Goal: Check status: Check status

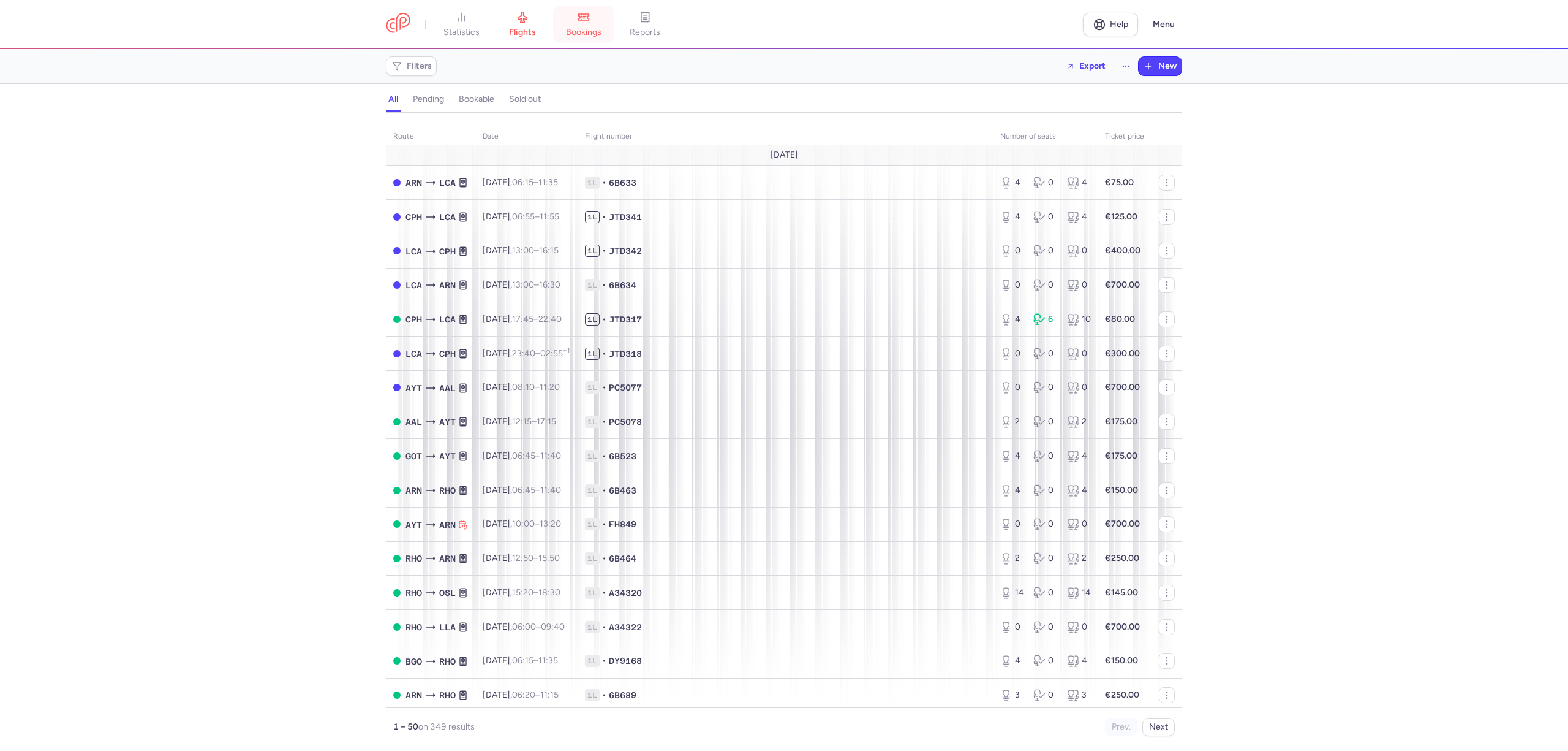
click at [581, 32] on span "bookings" at bounding box center [583, 32] width 35 height 11
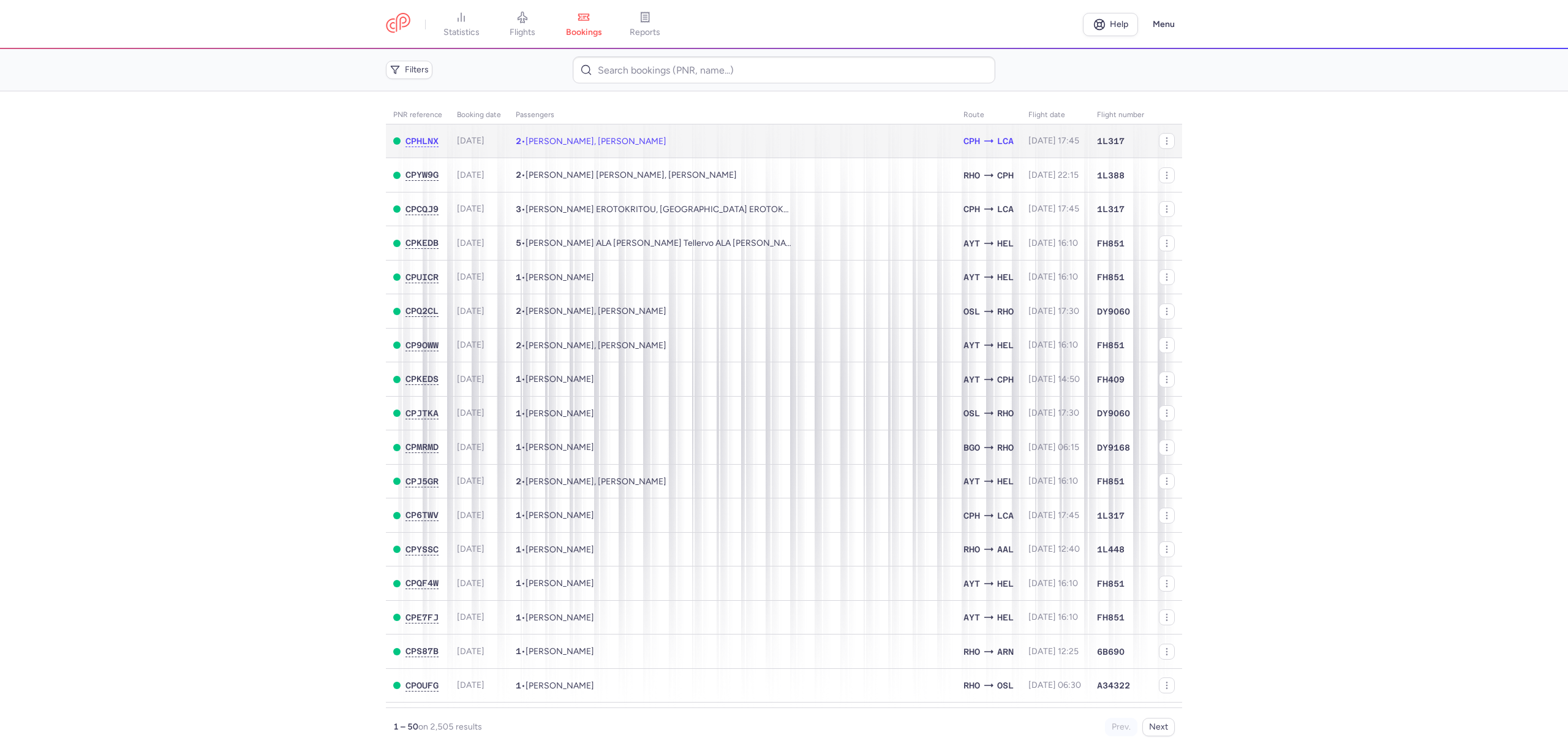
click at [643, 140] on span "[PERSON_NAME], [PERSON_NAME]" at bounding box center [596, 141] width 141 height 10
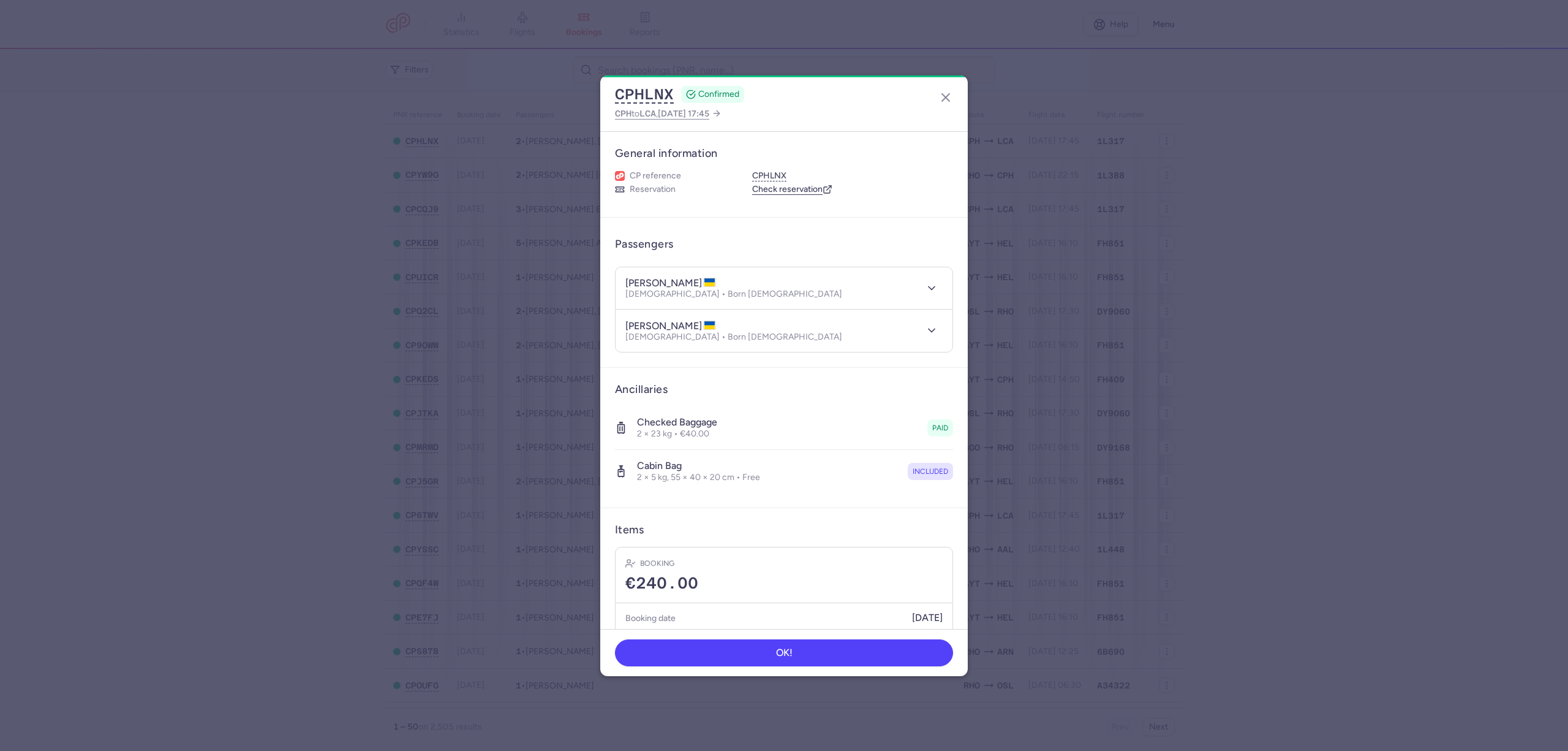
click at [345, 272] on dialog "CPHLNX CONFIRMED CPH to LCA , [DATE] 17:45 General information CP reference CPH…" at bounding box center [784, 375] width 1529 height 600
click at [701, 457] on div "Booking date [DATE]" at bounding box center [784, 618] width 337 height 30
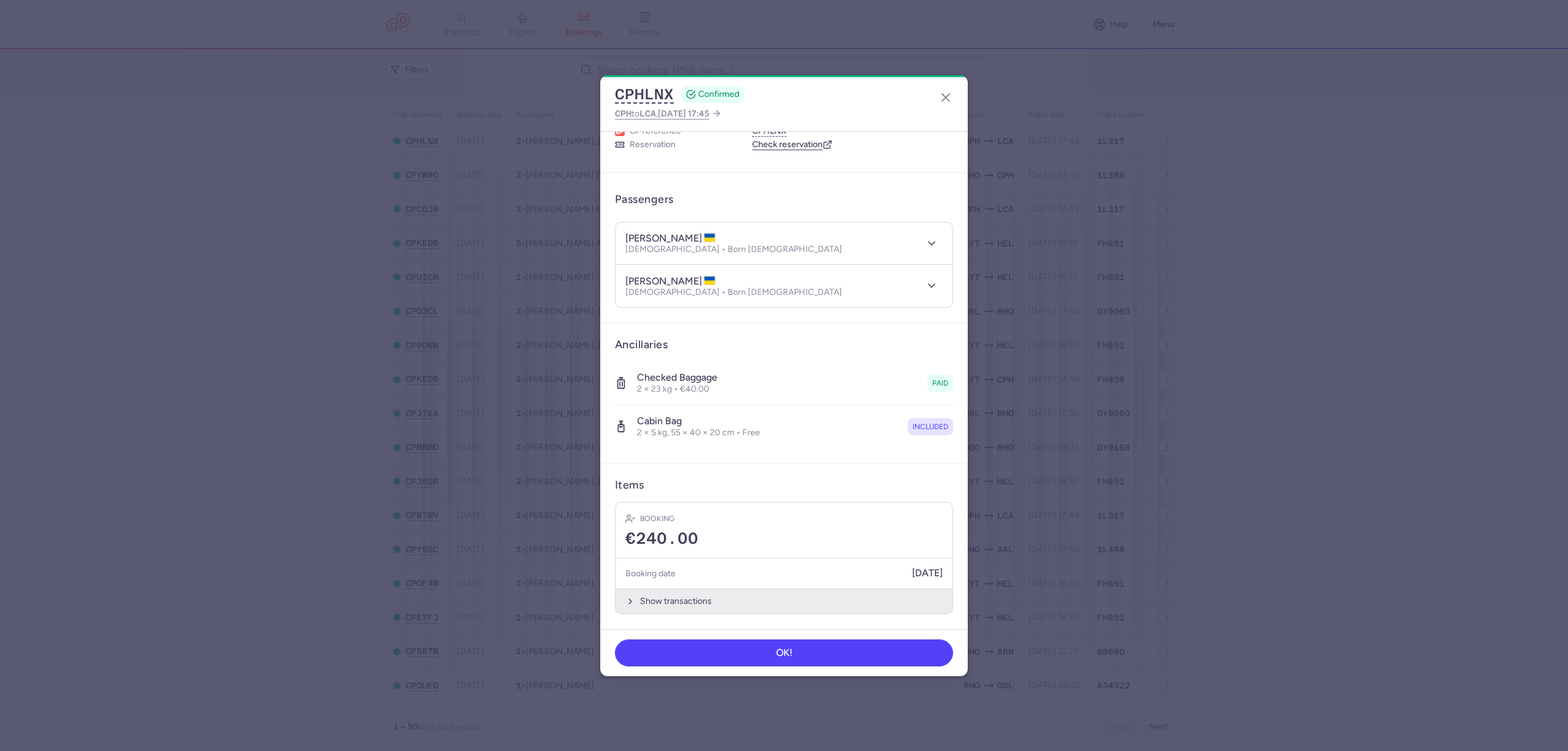
click at [708, 457] on button "Show transactions" at bounding box center [784, 601] width 337 height 25
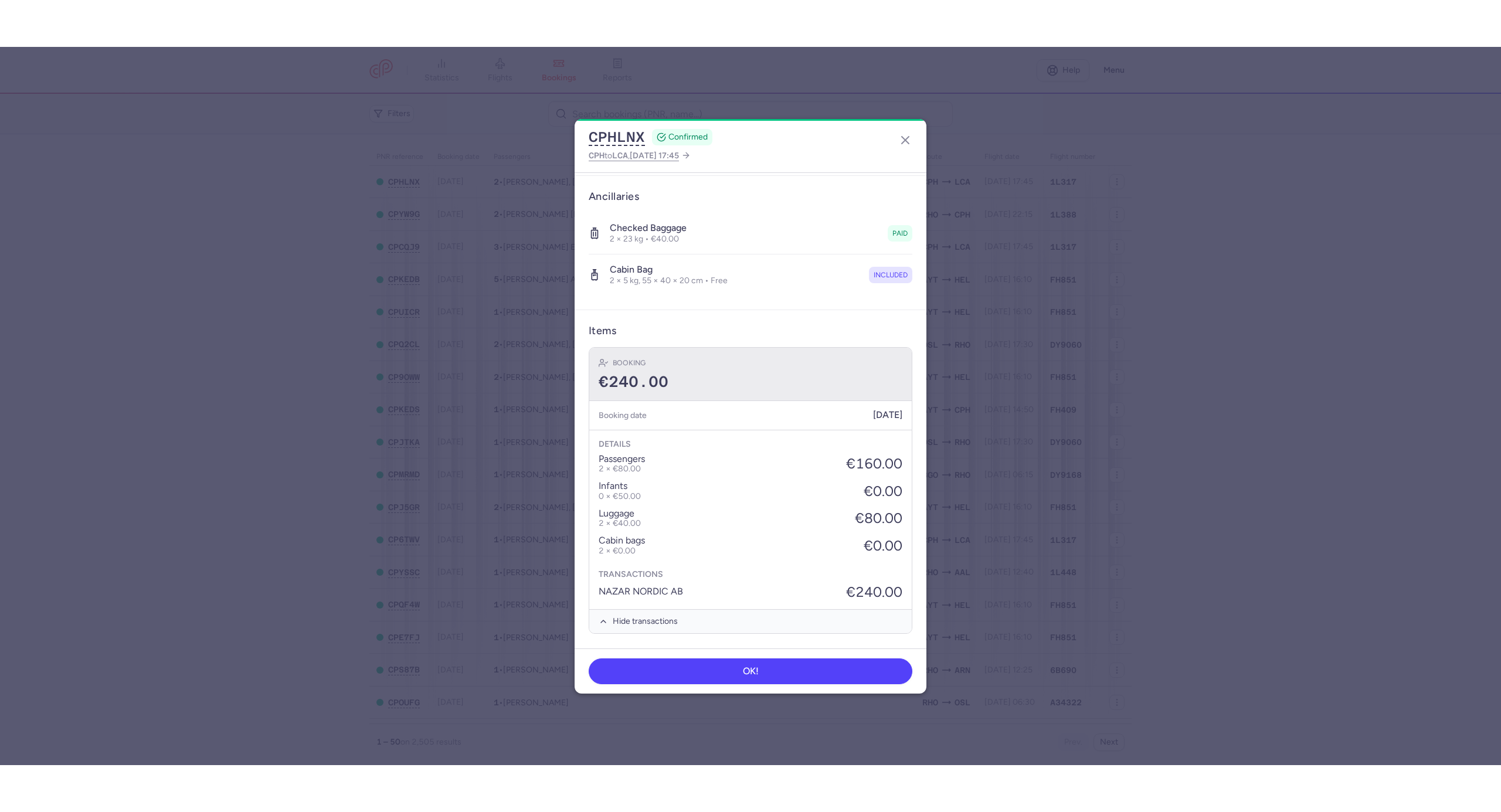
scroll to position [0, 0]
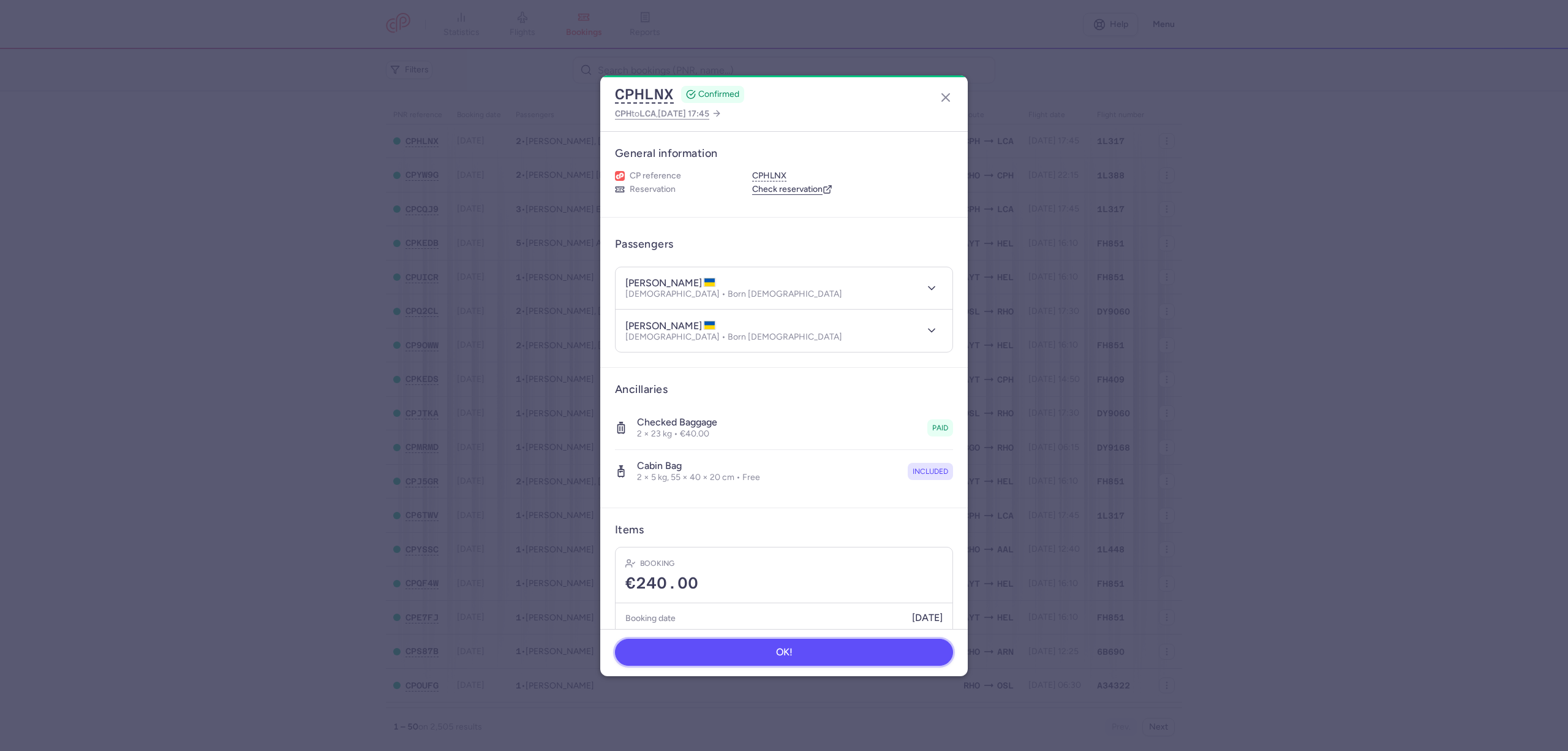
click at [797, 457] on button "OK!" at bounding box center [784, 652] width 338 height 27
